Goal: Task Accomplishment & Management: Use online tool/utility

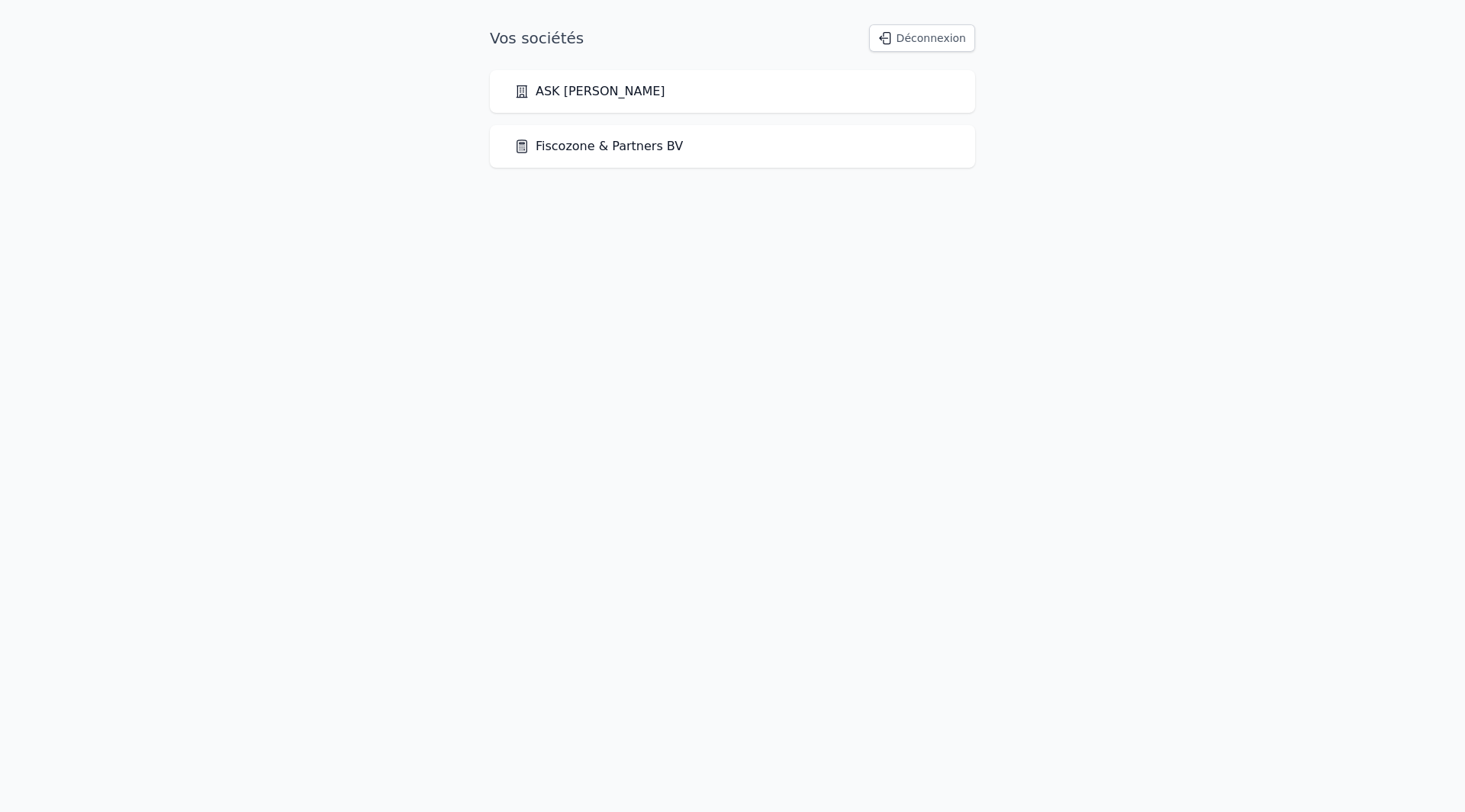
drag, startPoint x: 630, startPoint y: 496, endPoint x: 535, endPoint y: 401, distance: 134.4
click at [629, 192] on html "Vos sociétés Déconnexion ASK [PERSON_NAME] Fiscozone & Partners BV" at bounding box center [732, 96] width 1465 height 192
click at [606, 146] on link "Fiscozone & Partners BV" at bounding box center [599, 146] width 168 height 19
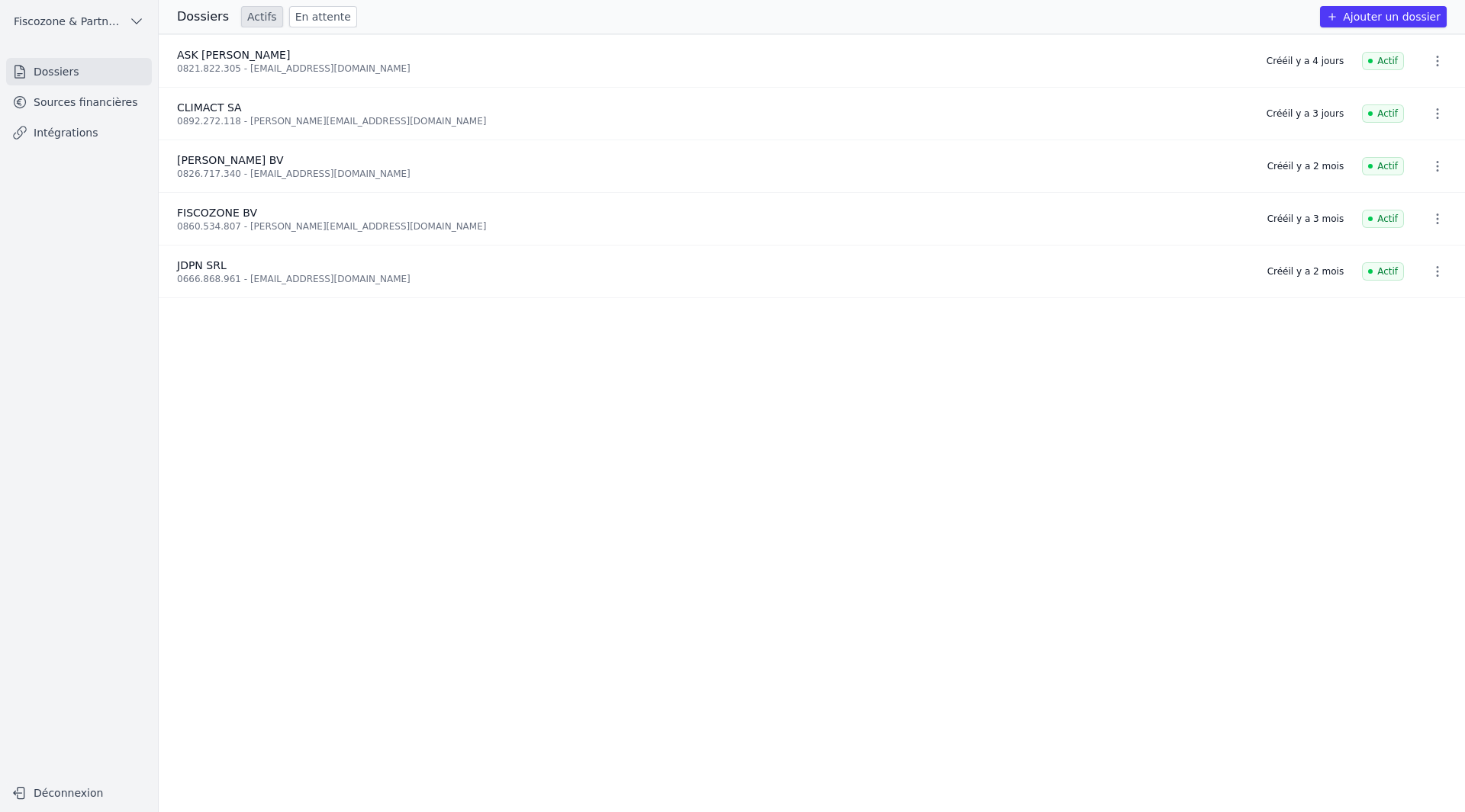
click at [81, 108] on link "Sources financières" at bounding box center [79, 102] width 146 height 27
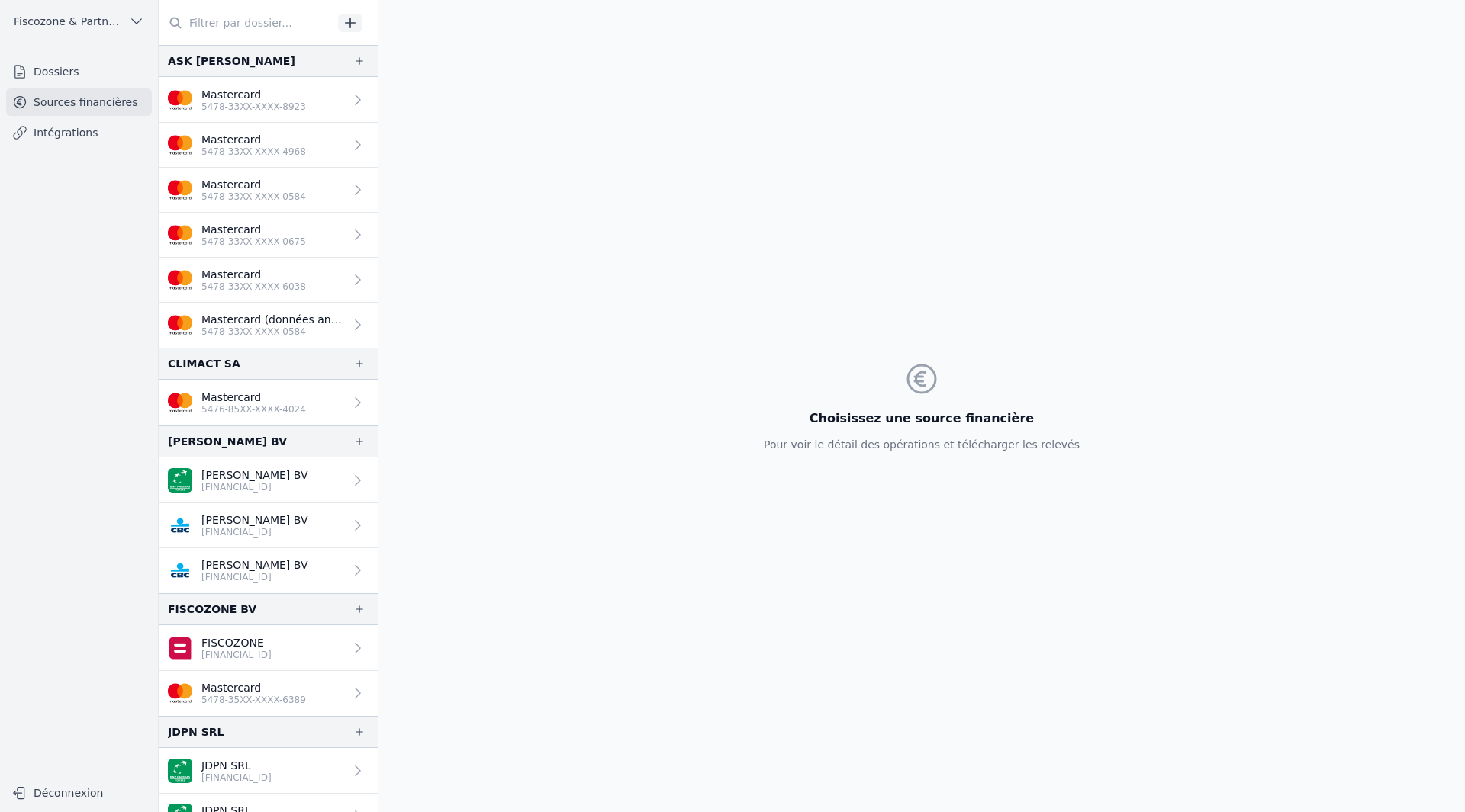
click at [282, 283] on p "5478-33XX-XXXX-6038" at bounding box center [253, 286] width 104 height 12
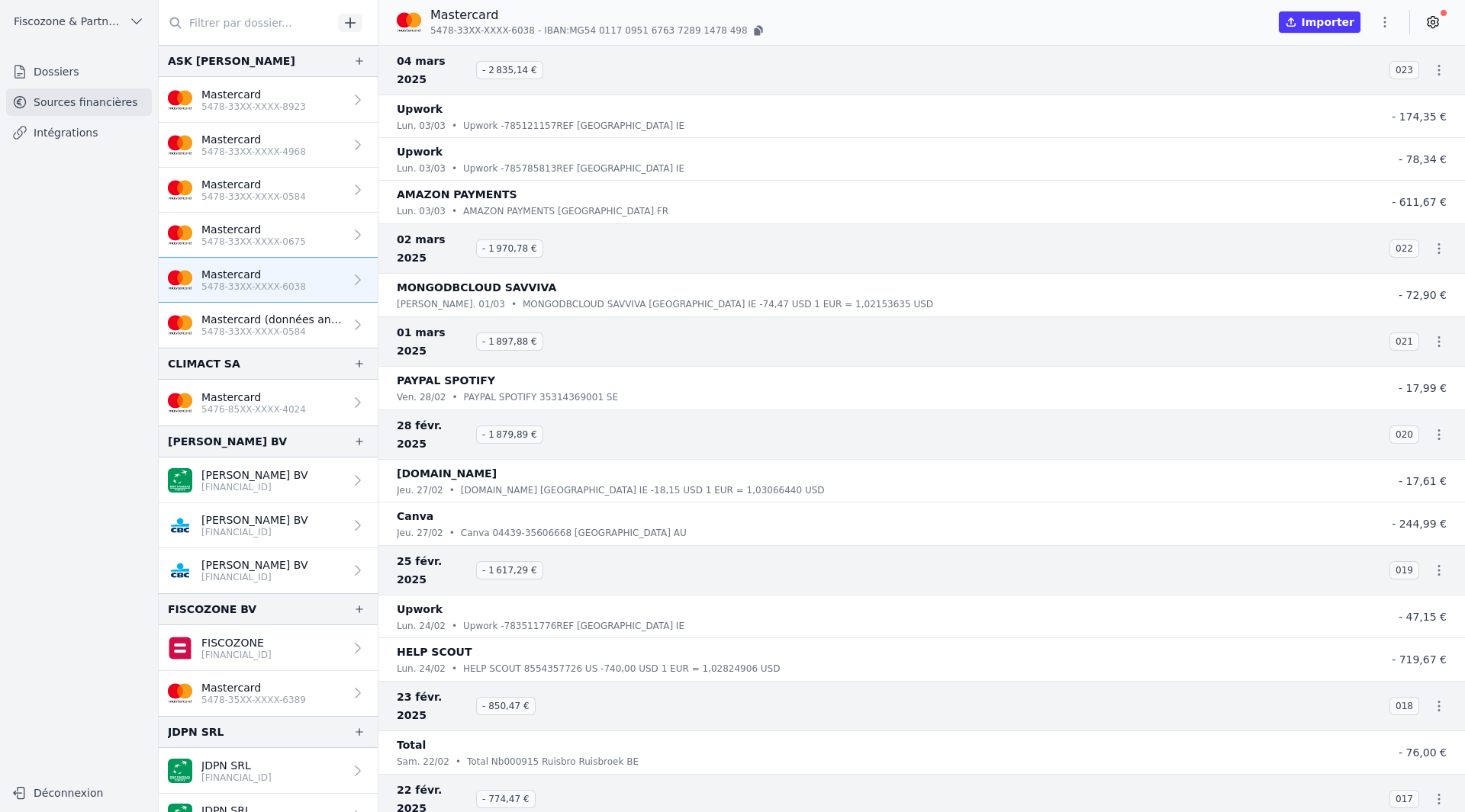
click at [1343, 23] on button "Importer" at bounding box center [1319, 22] width 82 height 21
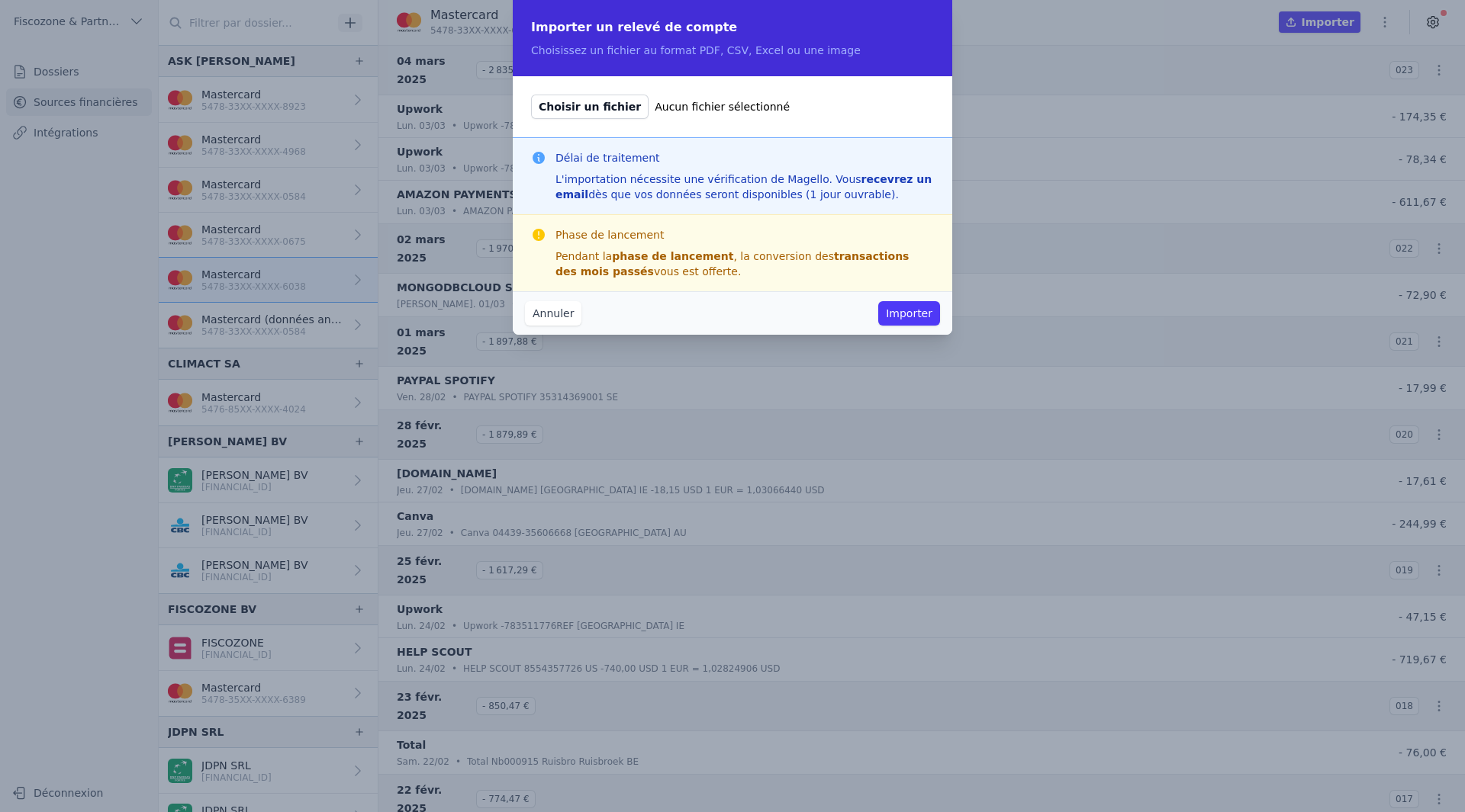
click at [565, 97] on span "Choisir un fichier" at bounding box center [589, 107] width 117 height 24
click at [531, 95] on input "Choisir un fichier Aucun fichier sélectionné" at bounding box center [531, 94] width 1 height 1
type input "C:\fakepath\[PERSON_NAME]-5478 33XX XXXX 6038-20250405 (1).pdf"
click at [916, 315] on button "Importer" at bounding box center [909, 314] width 61 height 24
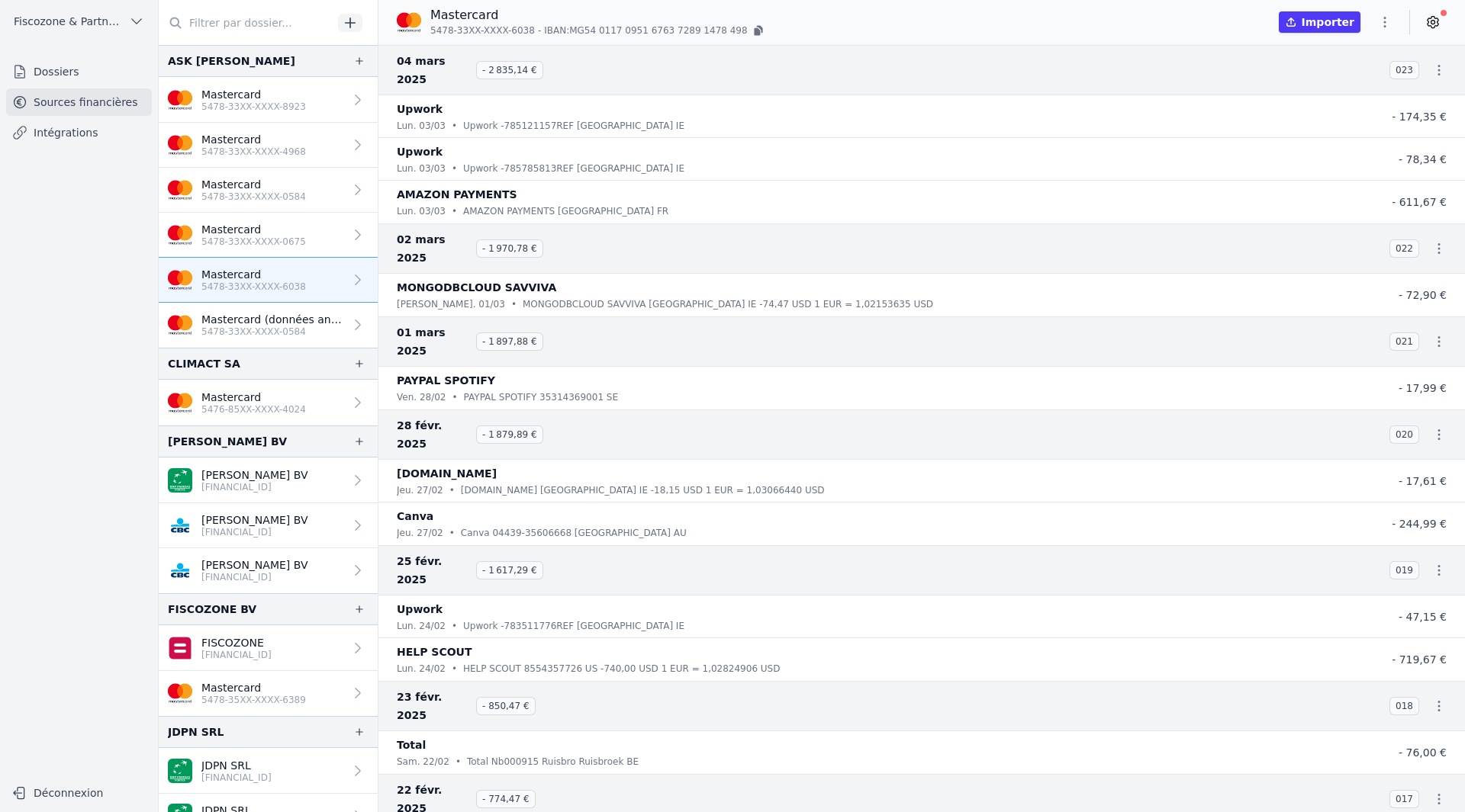
click at [292, 197] on p "5478-33XX-XXXX-0584" at bounding box center [253, 197] width 104 height 12
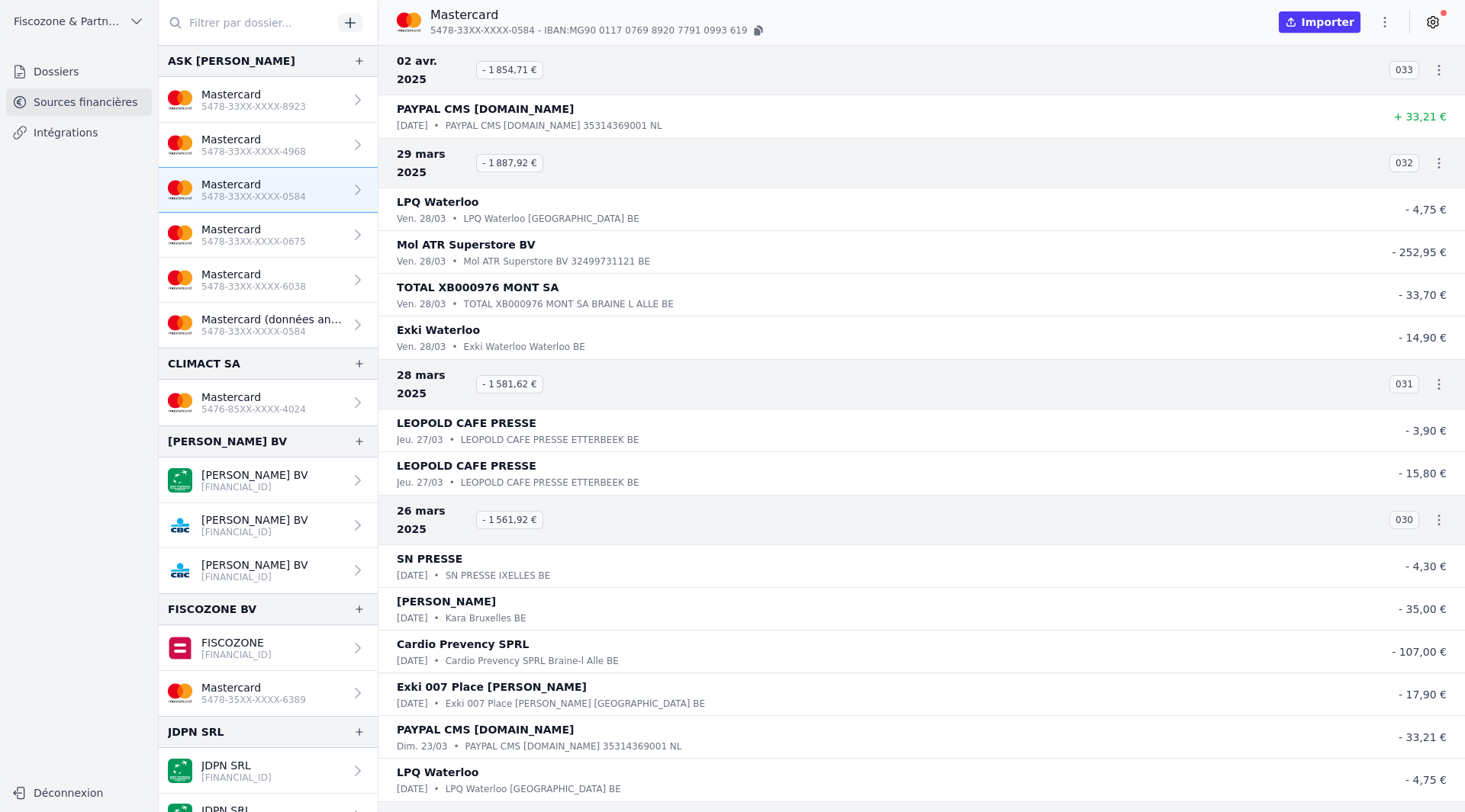
click at [1336, 17] on button "Importer" at bounding box center [1319, 22] width 82 height 21
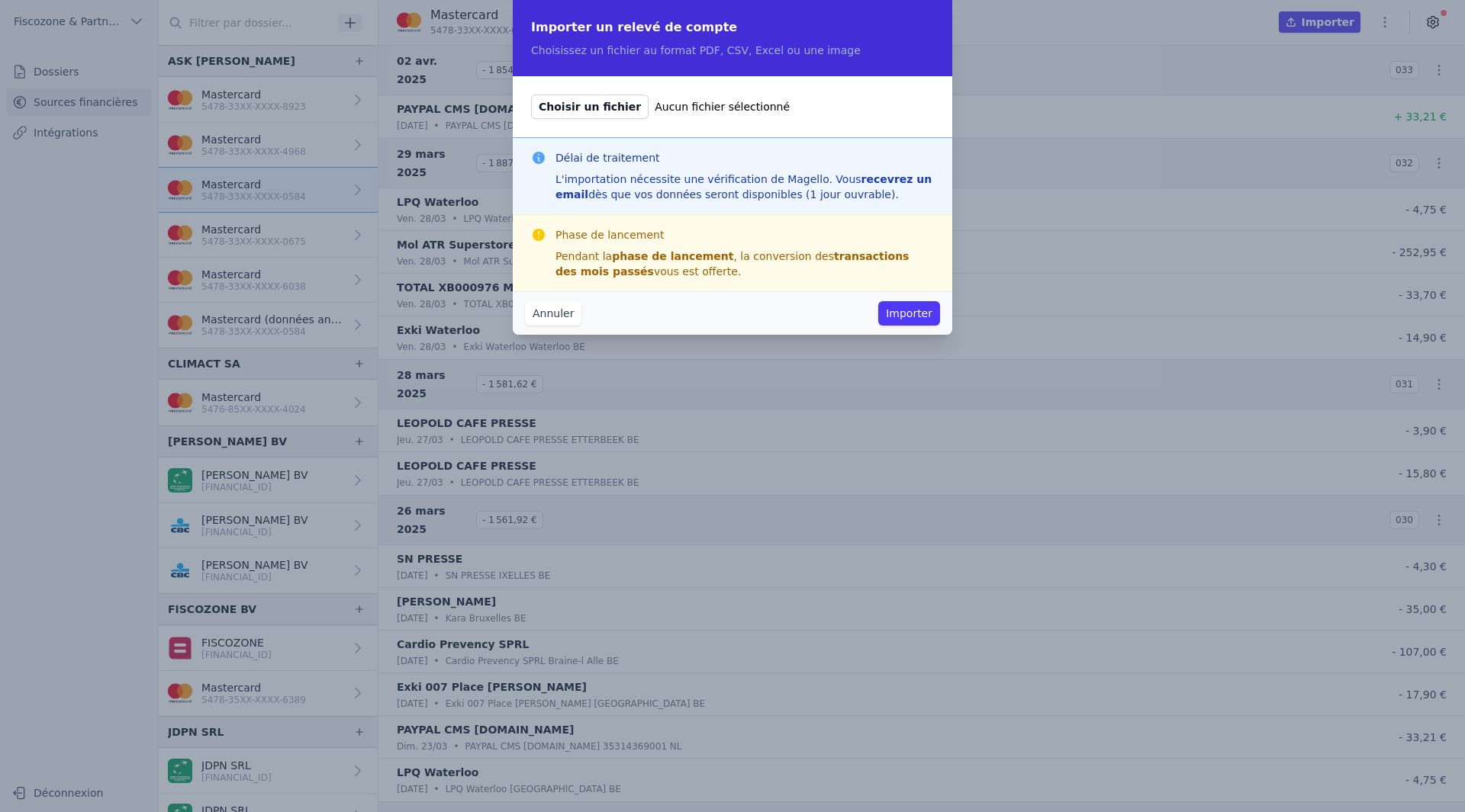
click at [603, 114] on span "Choisir un fichier" at bounding box center [589, 107] width 117 height 24
click at [531, 95] on input "Choisir un fichier Aucun fichier sélectionné" at bounding box center [531, 94] width 1 height 1
type input "C:\fakepath\[PERSON_NAME]-5478 33XX XXXX 0584-20250405.pdf"
click at [908, 316] on button "Importer" at bounding box center [909, 314] width 61 height 24
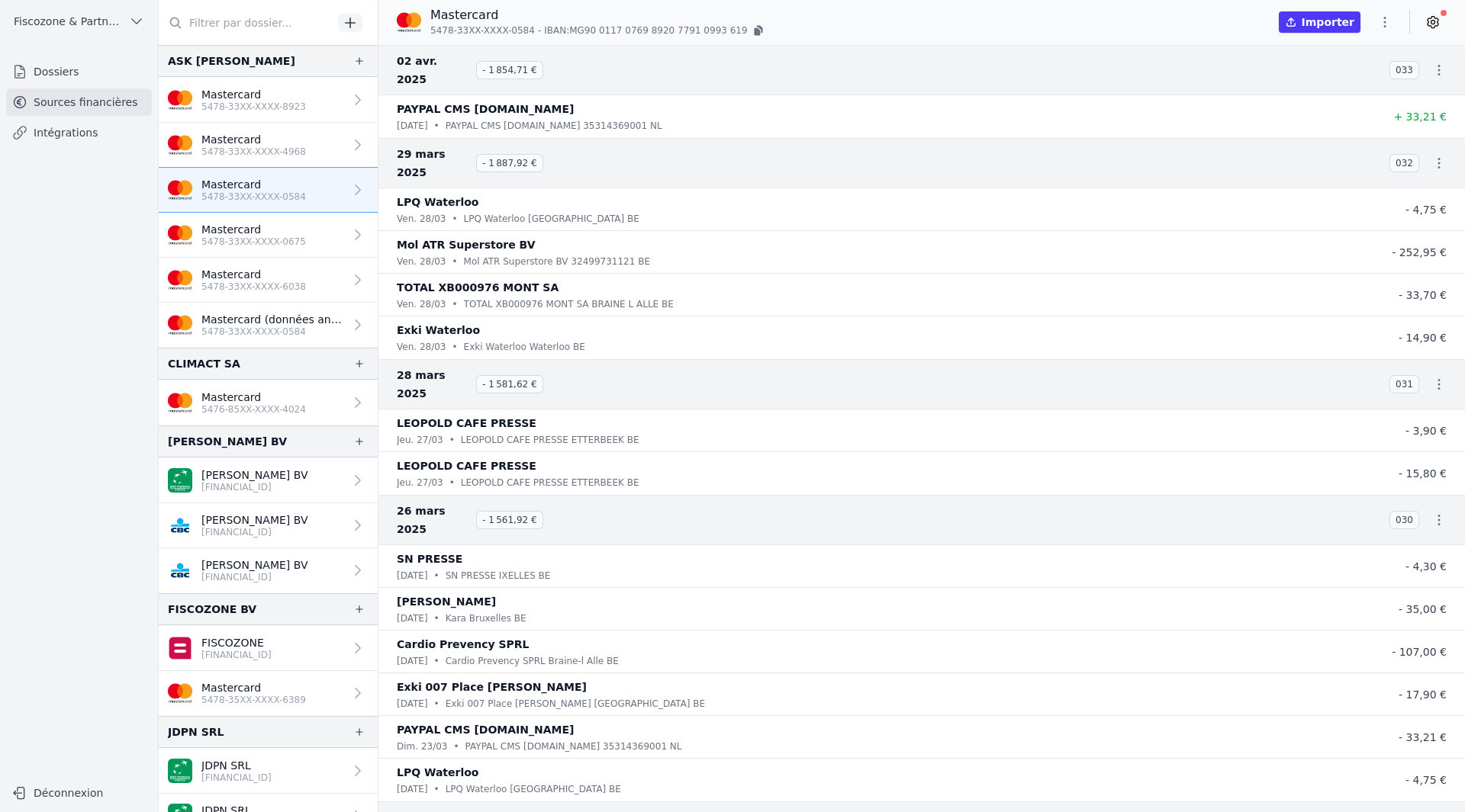
click at [293, 196] on p "5478-33XX-XXXX-0584" at bounding box center [253, 197] width 104 height 12
click at [1327, 20] on button "Importer" at bounding box center [1319, 22] width 82 height 21
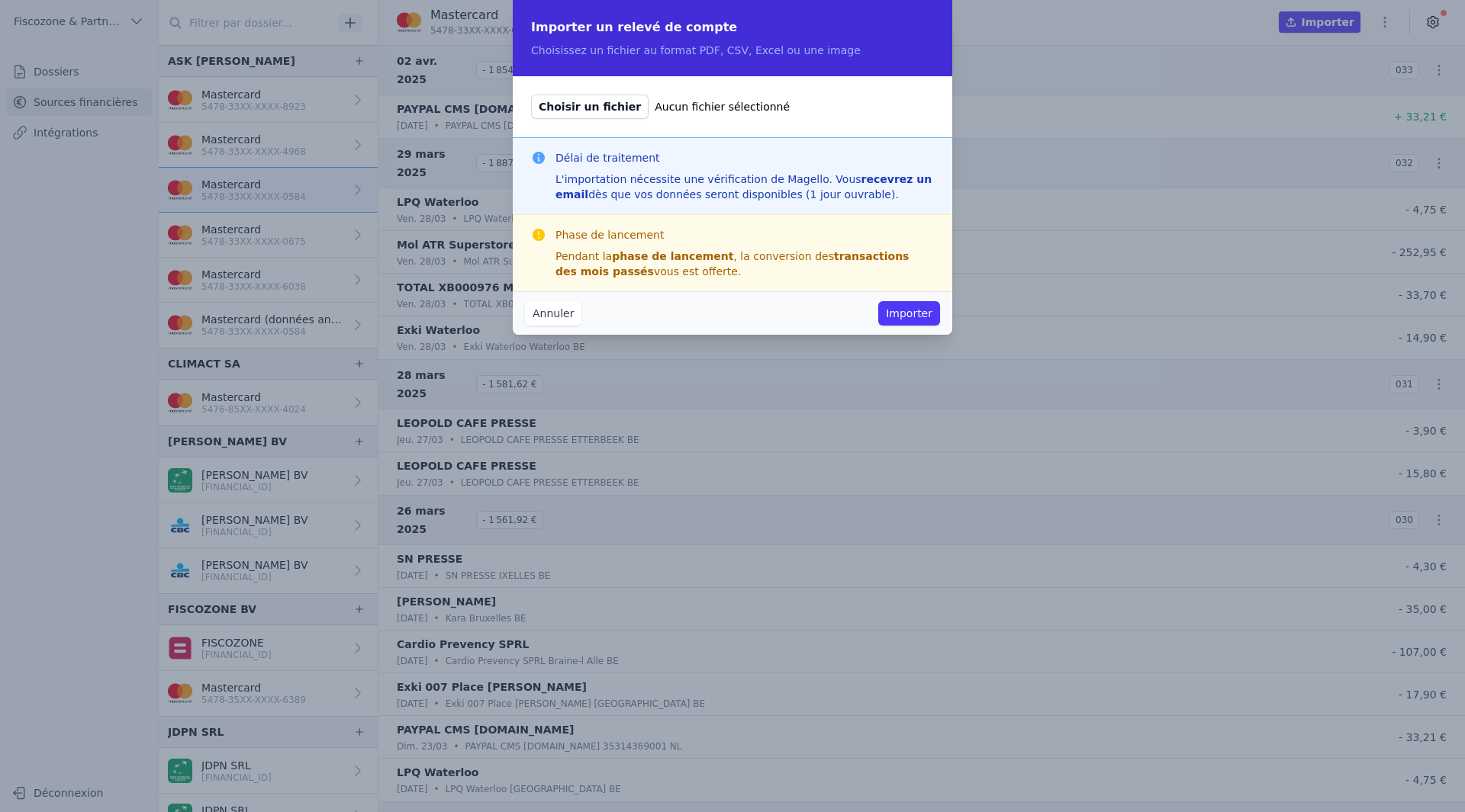
click at [598, 106] on span "Choisir un fichier" at bounding box center [589, 107] width 117 height 24
click at [531, 95] on input "Choisir un fichier Aucun fichier sélectionné" at bounding box center [531, 94] width 1 height 1
type input "C:\fakepath\[PERSON_NAME]-5478 33XX XXXX 0584-20250505.pdf"
click at [924, 315] on button "Importer" at bounding box center [909, 314] width 61 height 24
